Goal: Task Accomplishment & Management: Complete application form

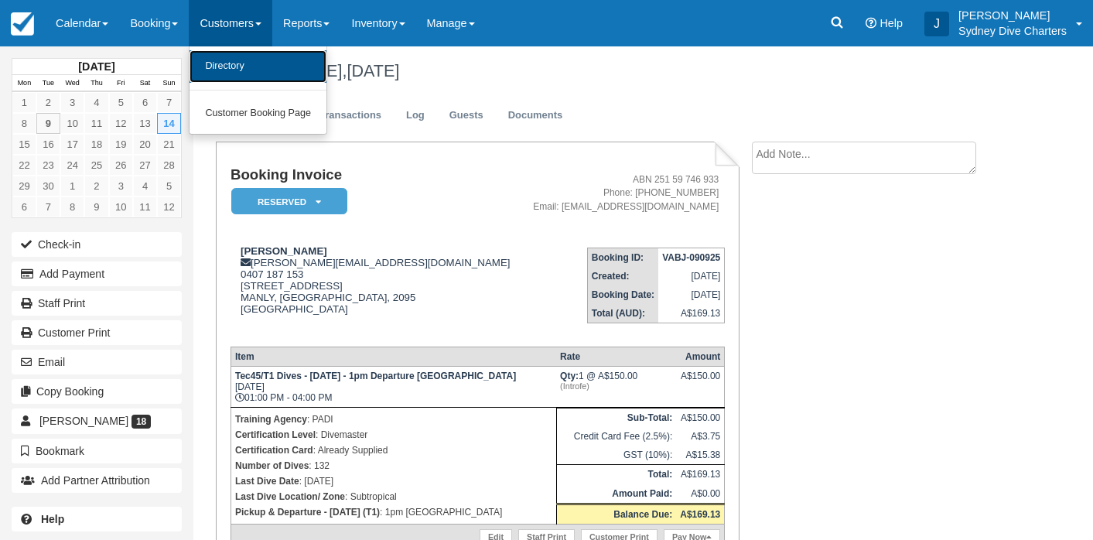
click at [240, 64] on link "Directory" at bounding box center [258, 66] width 137 height 33
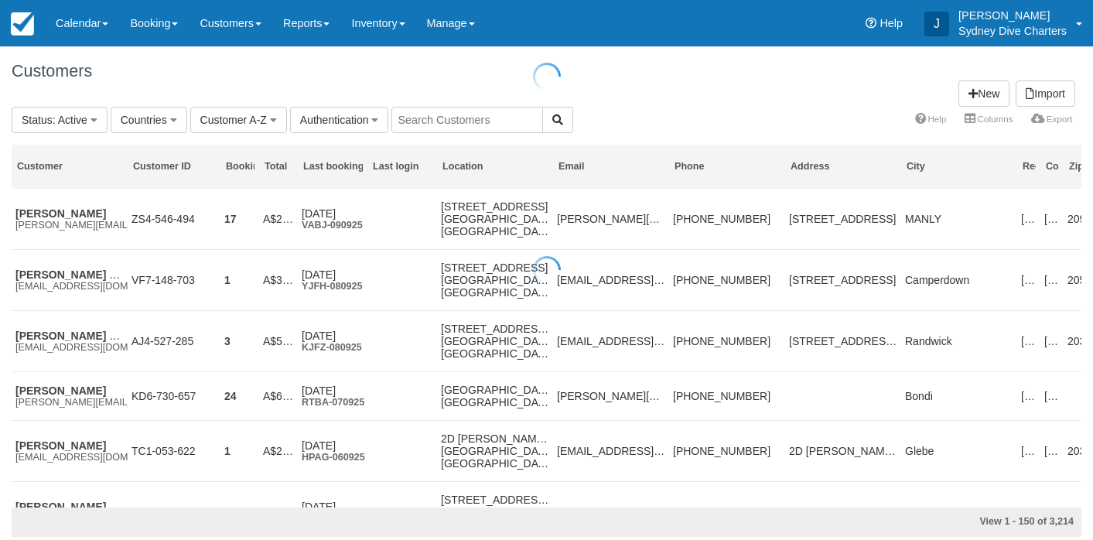
click at [483, 121] on div at bounding box center [546, 270] width 1093 height 540
click at [483, 121] on input "text" at bounding box center [468, 120] width 152 height 26
type input "green"
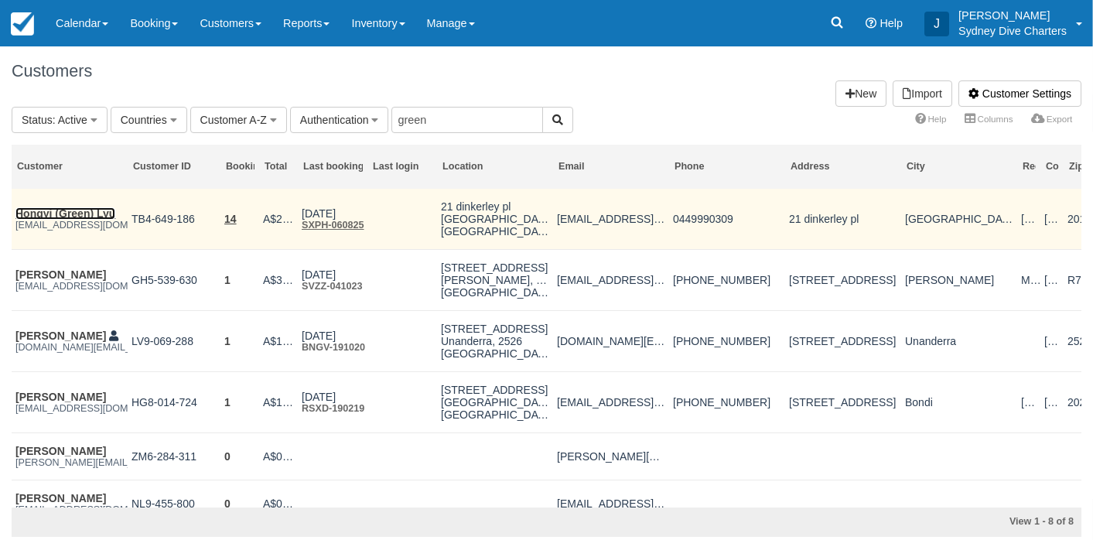
click at [69, 216] on link "Hongyi (Green) Lyu" at bounding box center [65, 213] width 100 height 12
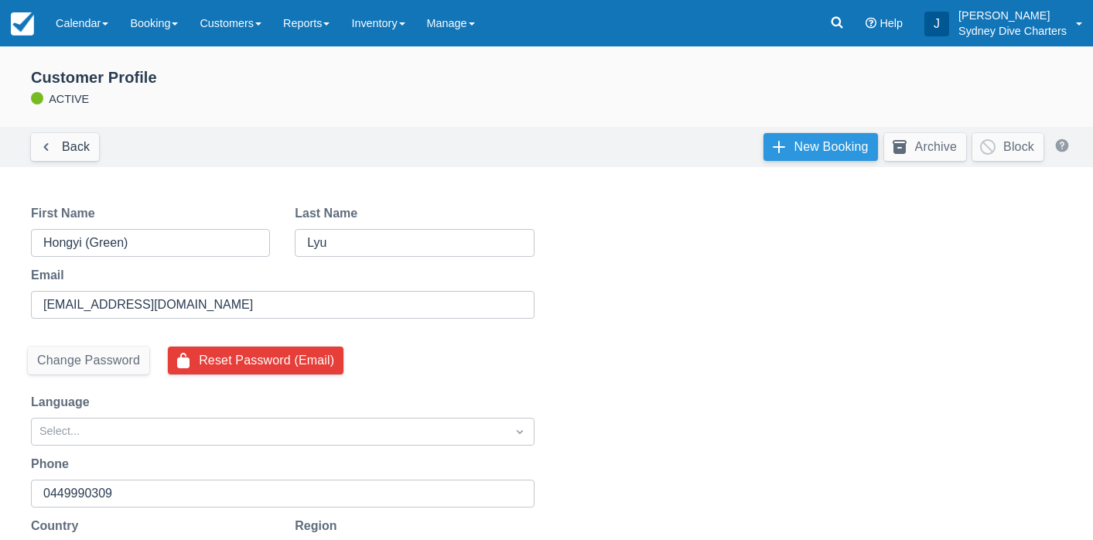
click at [800, 143] on link "New Booking" at bounding box center [821, 147] width 115 height 28
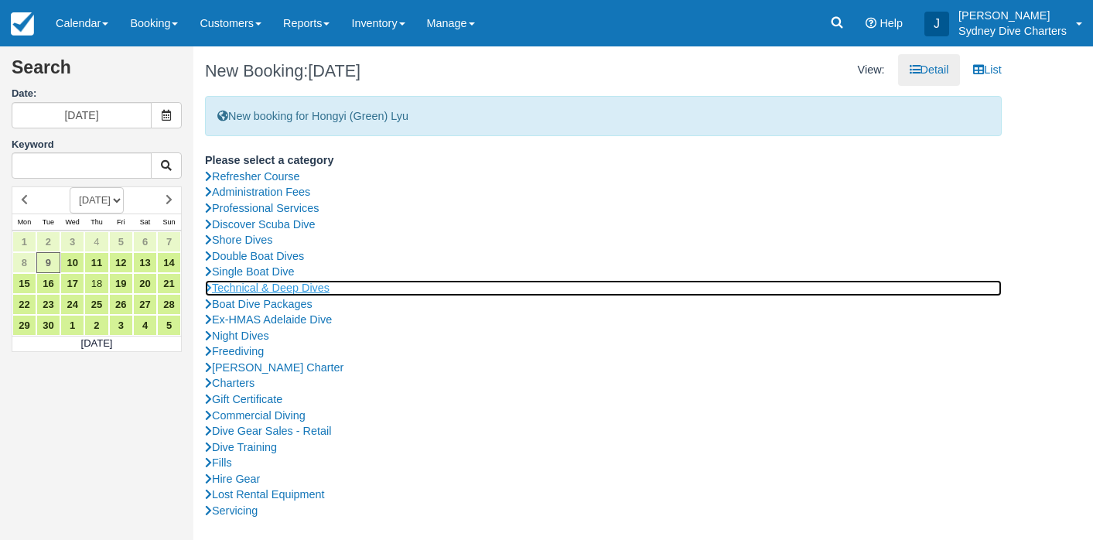
click at [286, 286] on link "Technical & Deep Dives" at bounding box center [603, 288] width 797 height 16
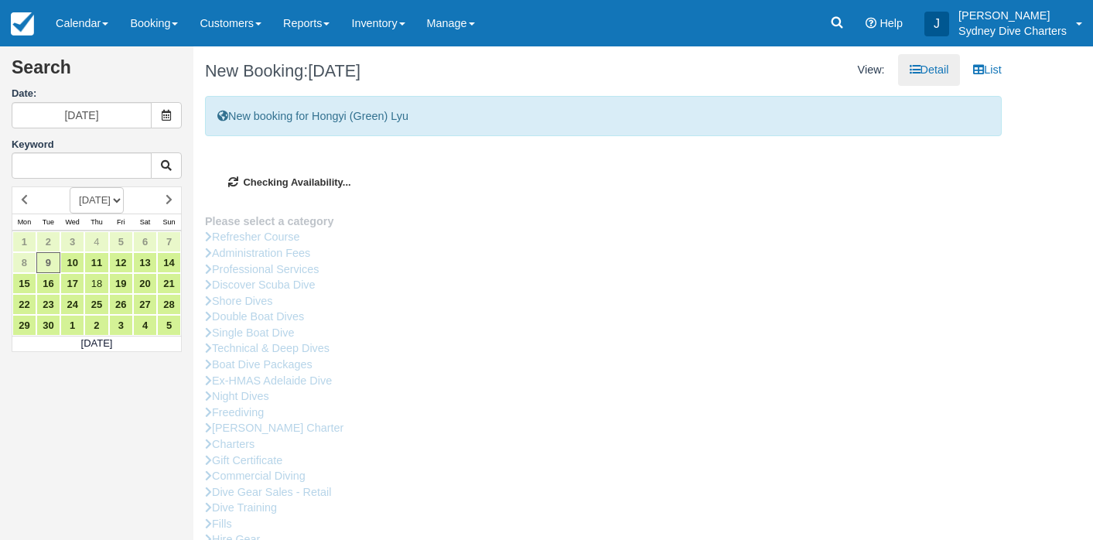
type input "11/09/2025"
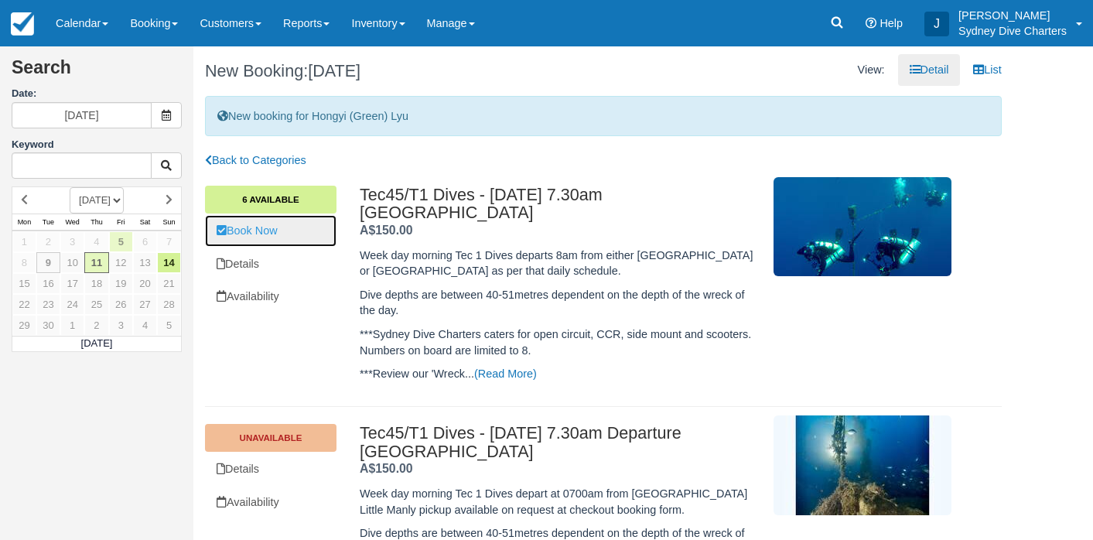
click at [262, 228] on link "Book Now" at bounding box center [271, 231] width 132 height 32
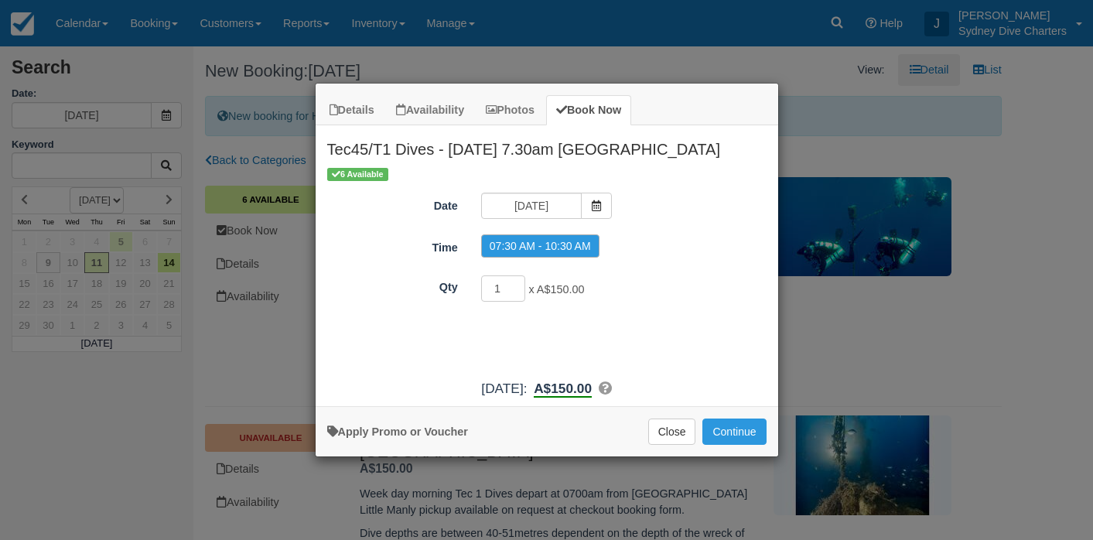
click at [726, 416] on div "More information Apply Promo or Voucher Close Continue Searching..." at bounding box center [547, 431] width 463 height 50
click at [731, 425] on button "Continue" at bounding box center [734, 432] width 63 height 26
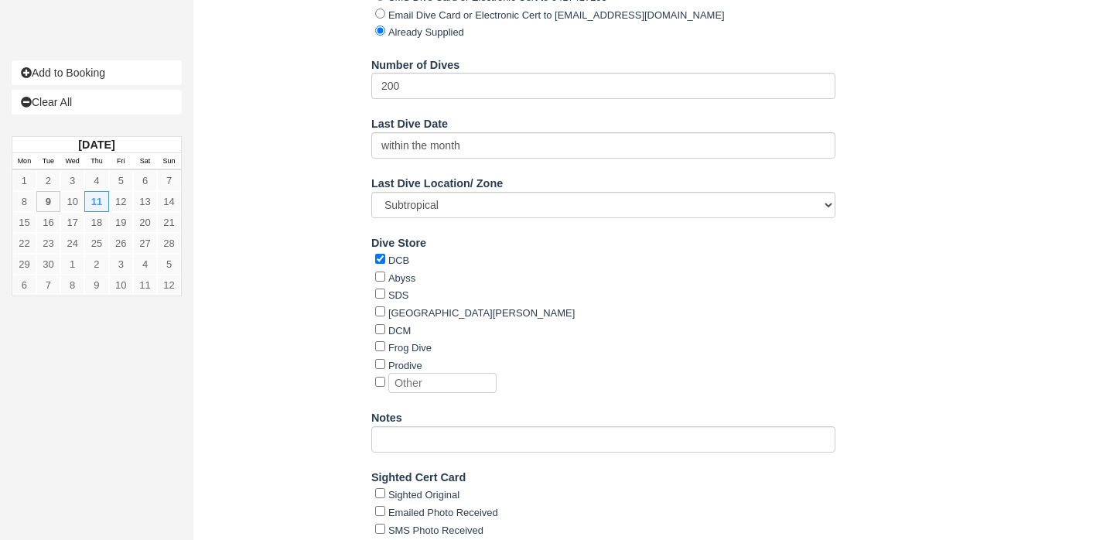
scroll to position [1784, 0]
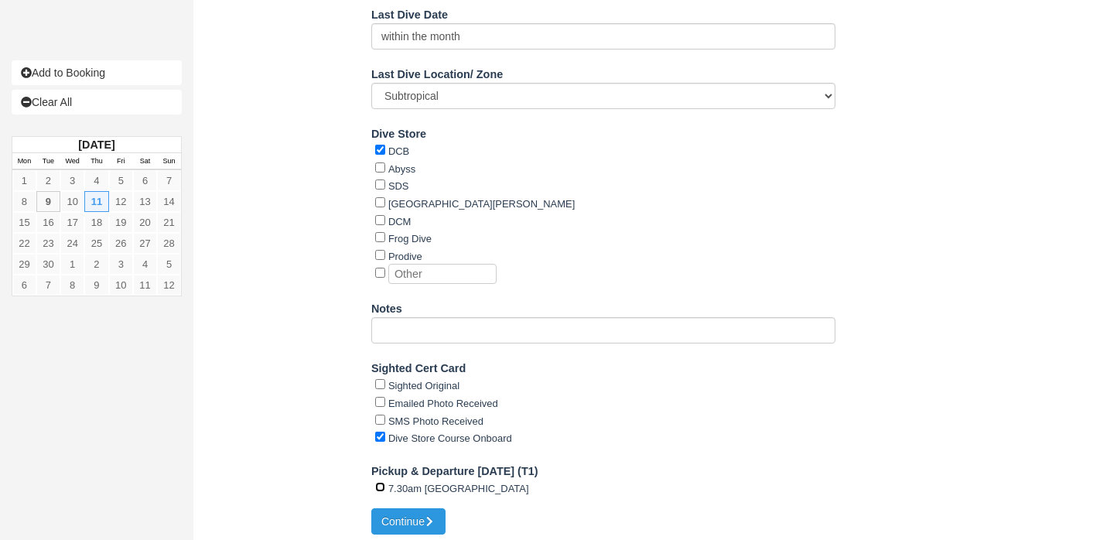
click at [377, 482] on input "7.30am Rose Bay Ferry Wharf" at bounding box center [380, 487] width 10 height 10
radio input "true"
click at [400, 511] on button "Continue" at bounding box center [408, 521] width 74 height 26
type input "+61449990309"
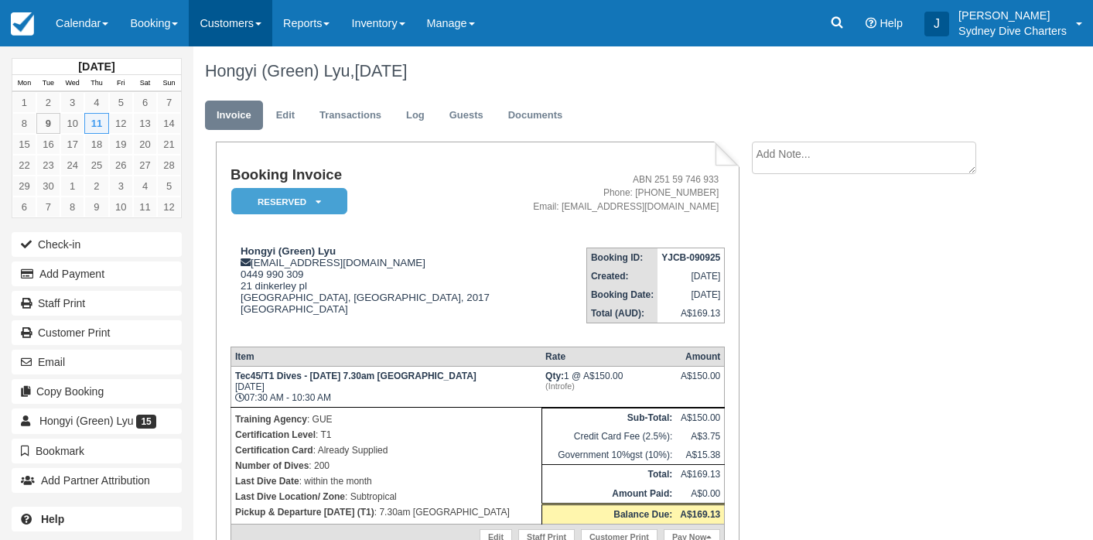
click at [245, 19] on link "Customers" at bounding box center [231, 23] width 84 height 46
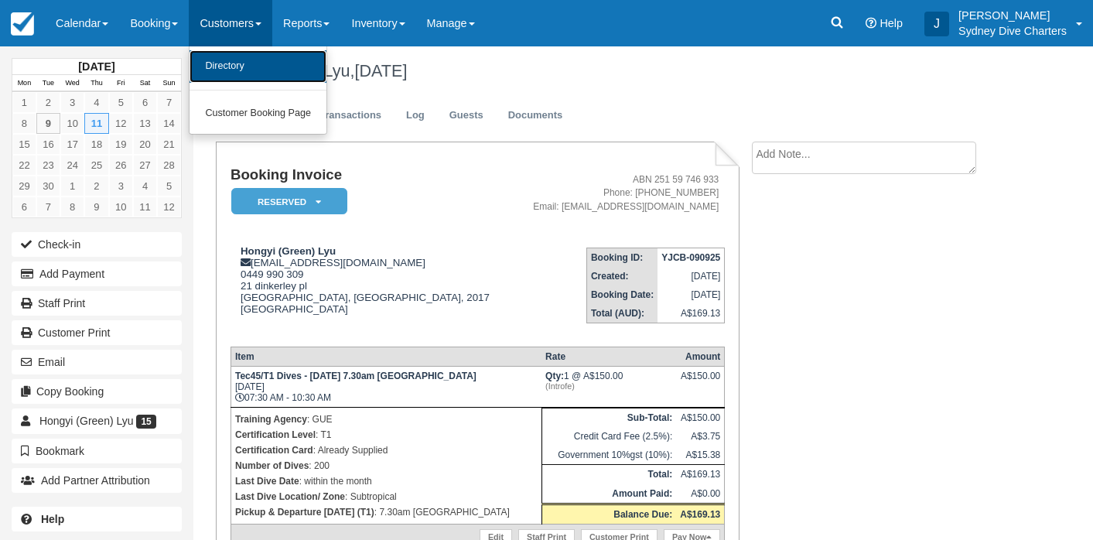
click at [244, 60] on link "Directory" at bounding box center [258, 66] width 137 height 33
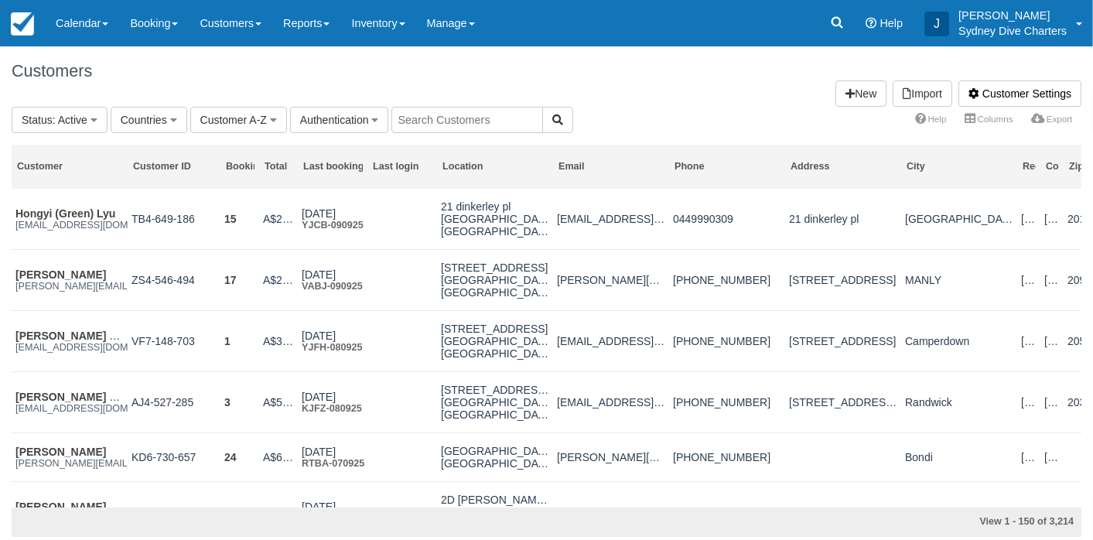
click at [483, 118] on input "text" at bounding box center [468, 120] width 152 height 26
type input "tiago"
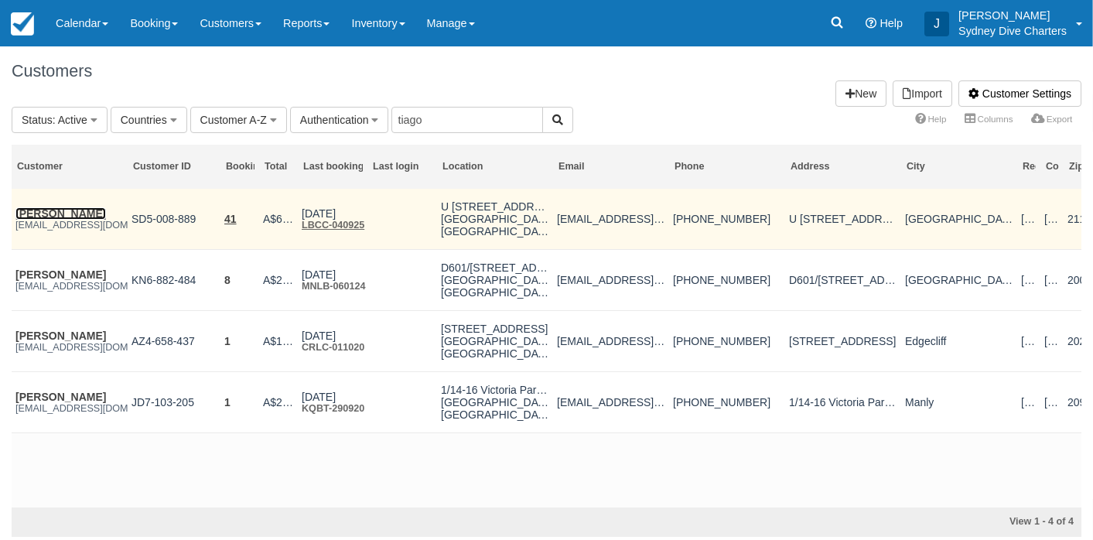
click at [86, 217] on link "Tiago Giriboni da Silva da Rosa" at bounding box center [60, 213] width 91 height 12
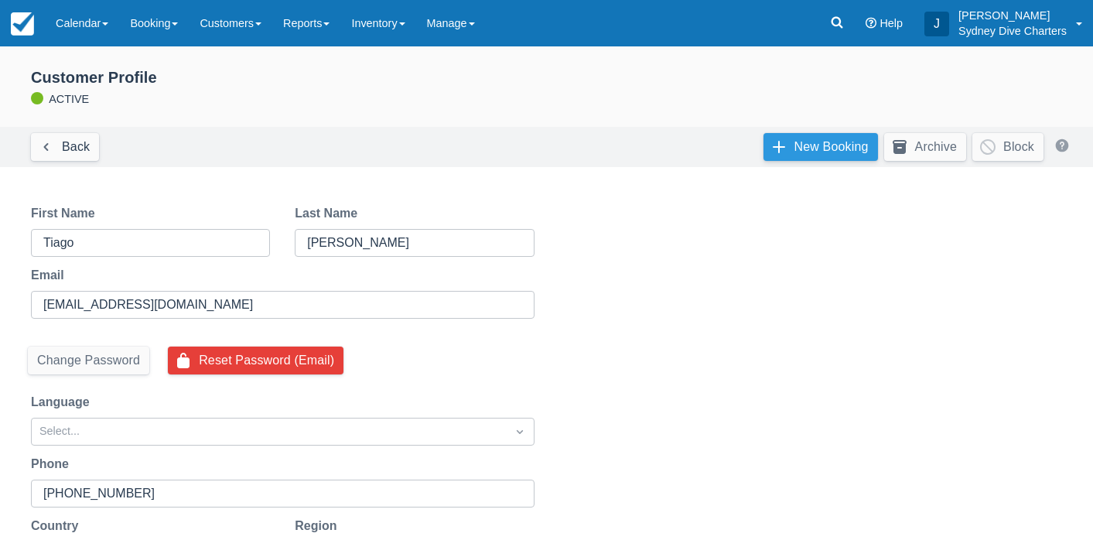
click at [825, 145] on link "New Booking" at bounding box center [821, 147] width 115 height 28
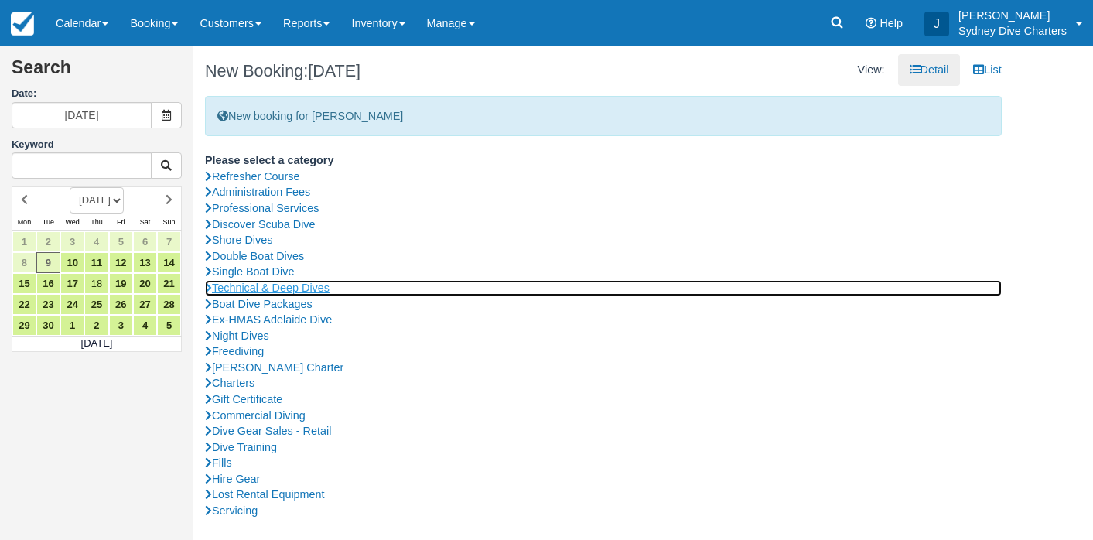
click at [288, 286] on link "Technical & Deep Dives" at bounding box center [603, 288] width 797 height 16
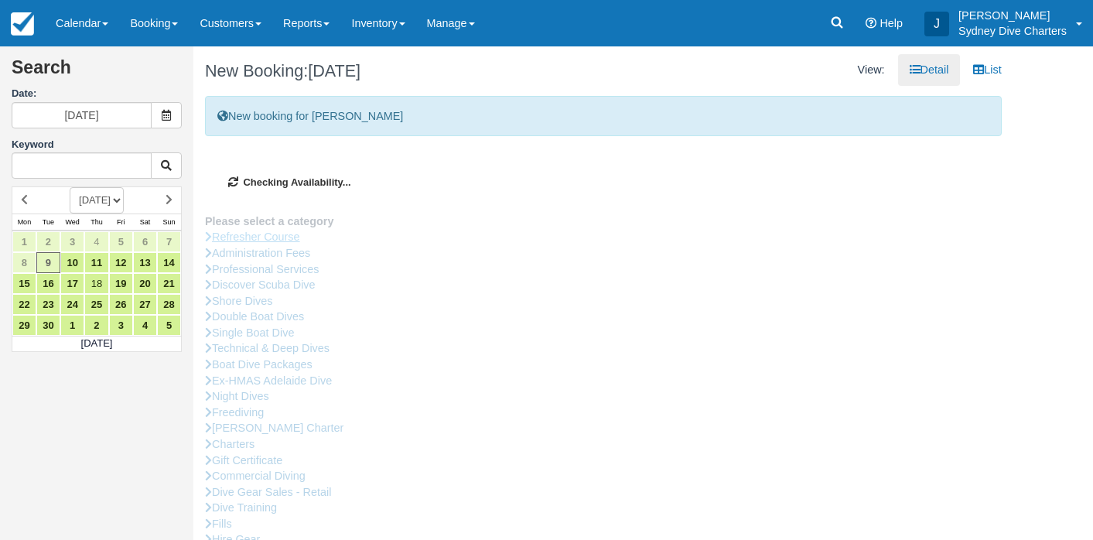
type input "[DATE]"
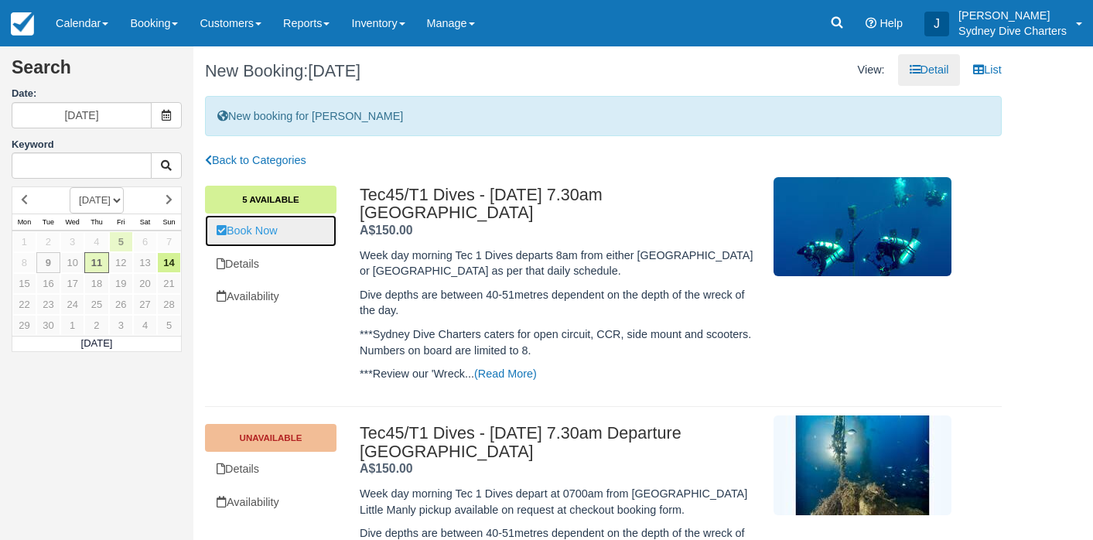
click at [290, 236] on link "Book Now" at bounding box center [271, 231] width 132 height 32
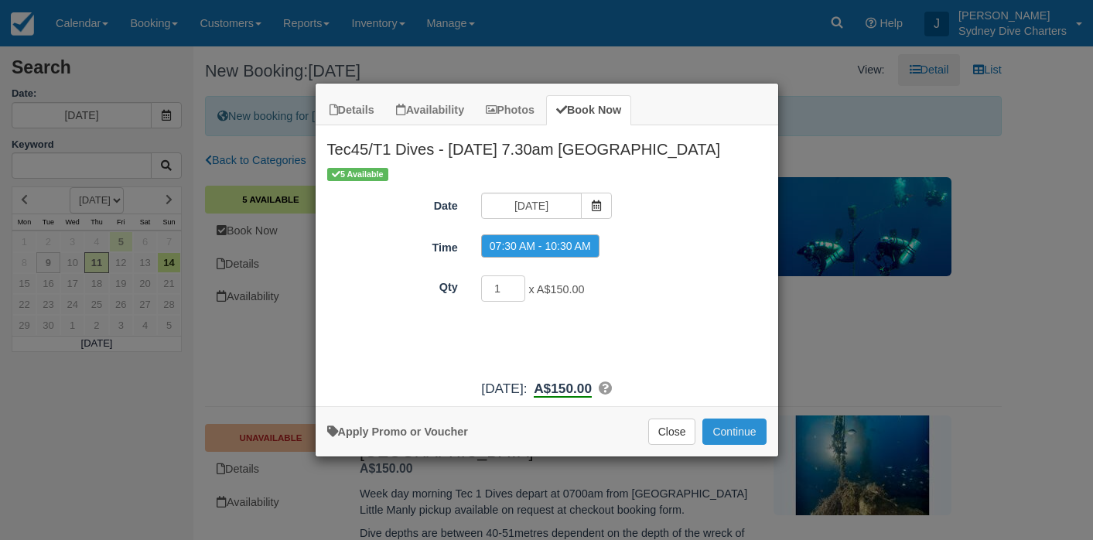
click at [732, 432] on button "Continue" at bounding box center [734, 432] width 63 height 26
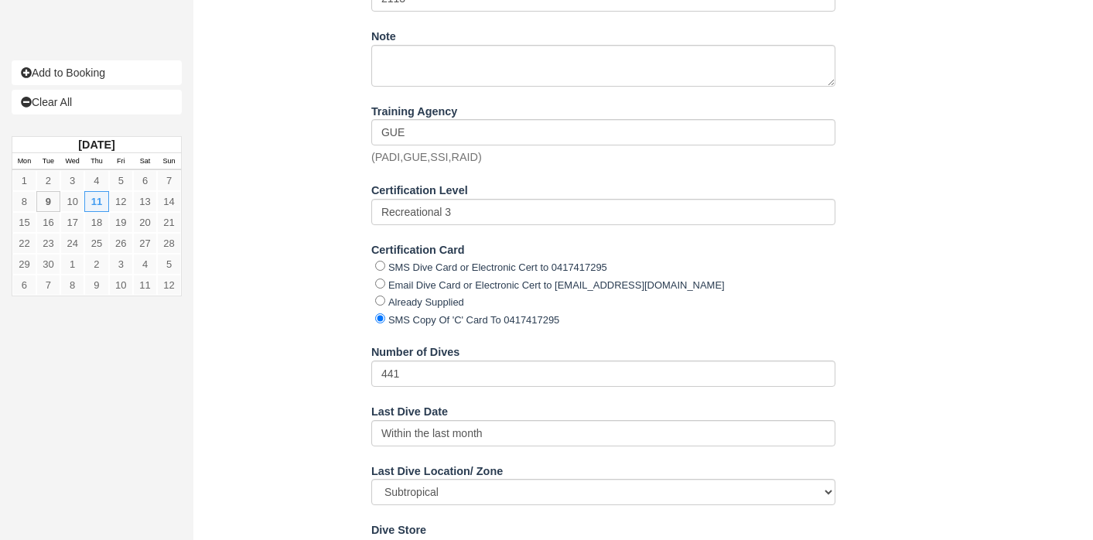
scroll to position [1801, 0]
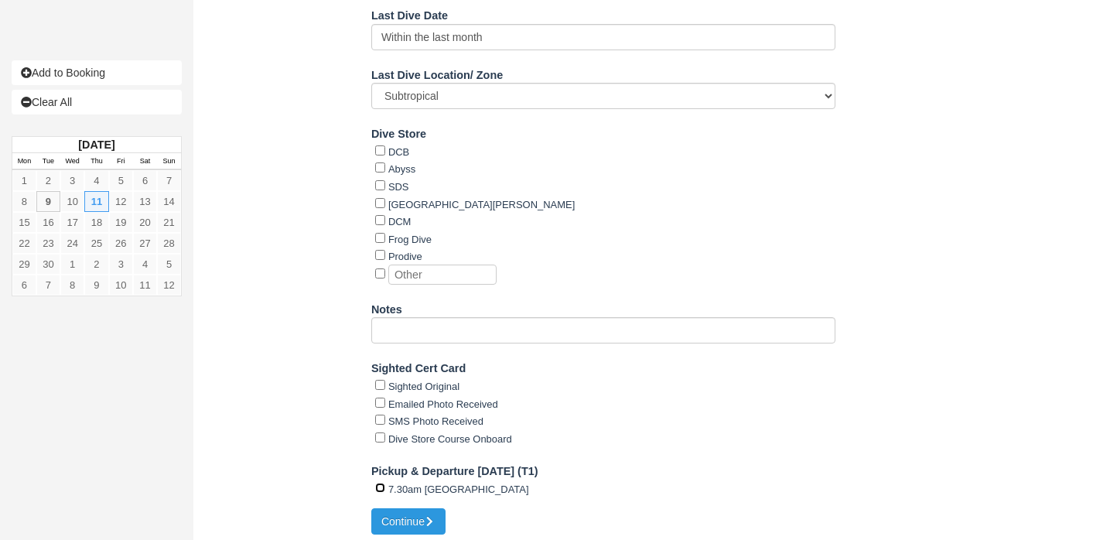
click at [380, 483] on input "7.30am Rose Bay Ferry Wharf" at bounding box center [380, 488] width 10 height 10
radio input "true"
click at [413, 519] on button "Continue" at bounding box center [408, 521] width 74 height 26
type input "+61478812916"
